Goal: Navigation & Orientation: Understand site structure

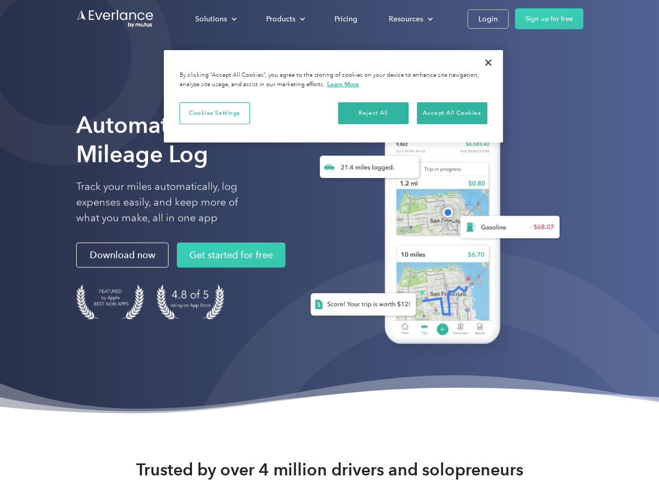
click at [216, 19] on div "Solutions" at bounding box center [211, 19] width 32 height 13
click at [284, 19] on div "Products" at bounding box center [280, 19] width 29 height 13
click at [410, 19] on div "Resources" at bounding box center [406, 19] width 34 height 13
click at [214, 113] on button "Cookies Settings" at bounding box center [215, 113] width 70 height 22
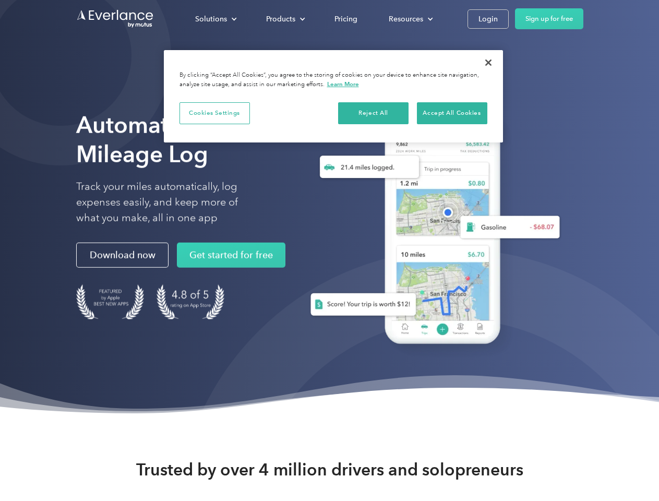
click at [0, 0] on div "When you visit any website, it may store or retrieve information on your browse…" at bounding box center [0, 0] width 0 height 0
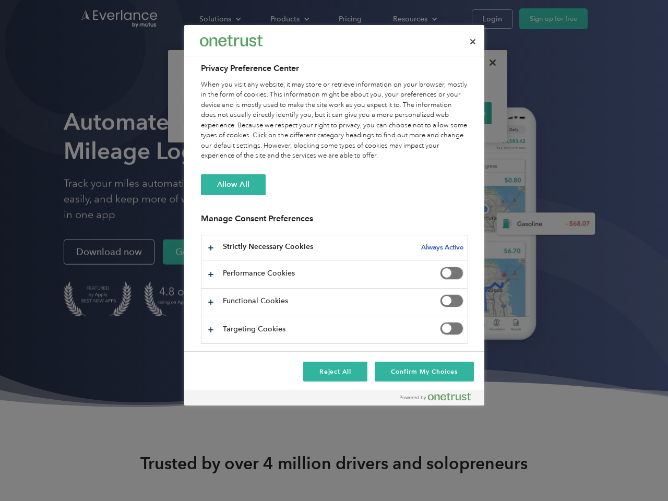
click at [452, 113] on div "When you visit any website, it may store or retrieve information on your browse…" at bounding box center [334, 120] width 267 height 81
click at [488, 63] on div at bounding box center [334, 250] width 668 height 501
